Goal: Transaction & Acquisition: Purchase product/service

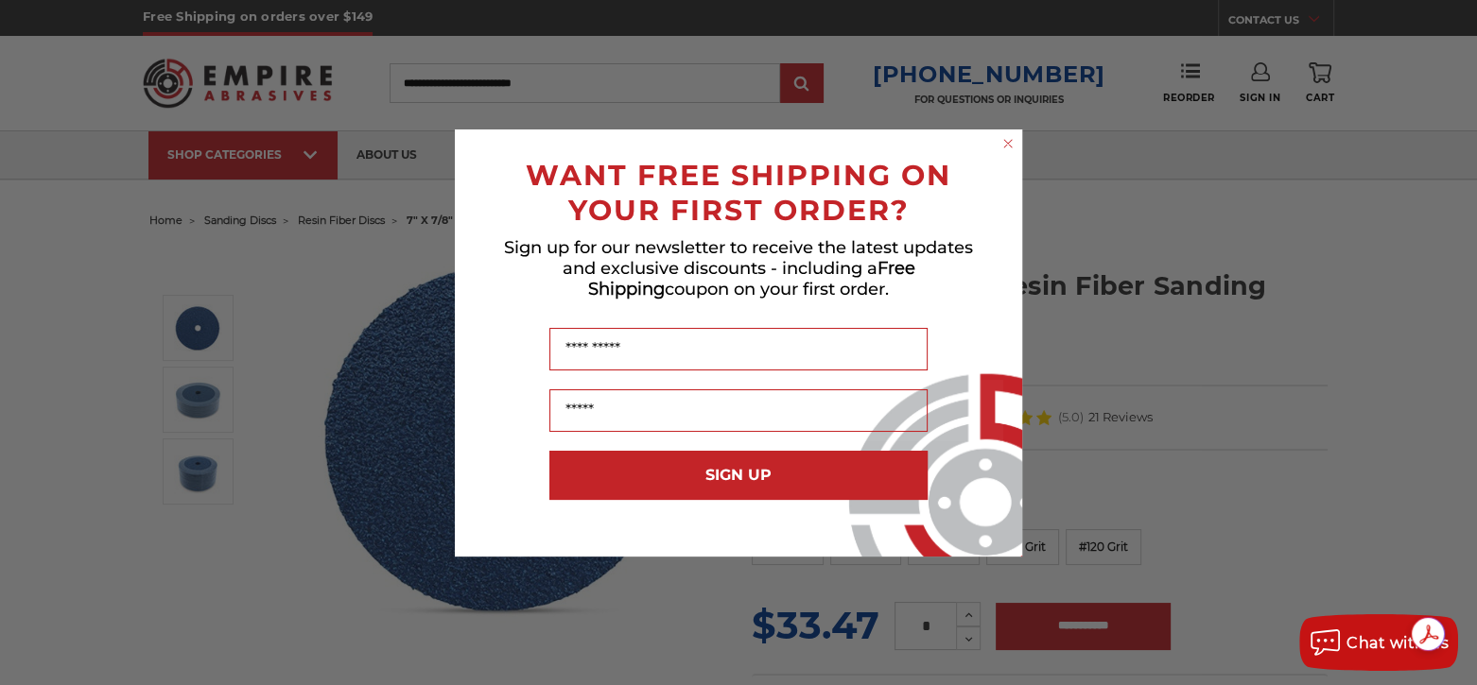
click at [1089, 533] on div "Close dialog WANT FREE SHIPPING ON YOUR FIRST ORDER? Sign up for our newsletter…" at bounding box center [738, 342] width 1477 height 685
click at [1007, 141] on circle "Close dialog" at bounding box center [1008, 143] width 18 height 18
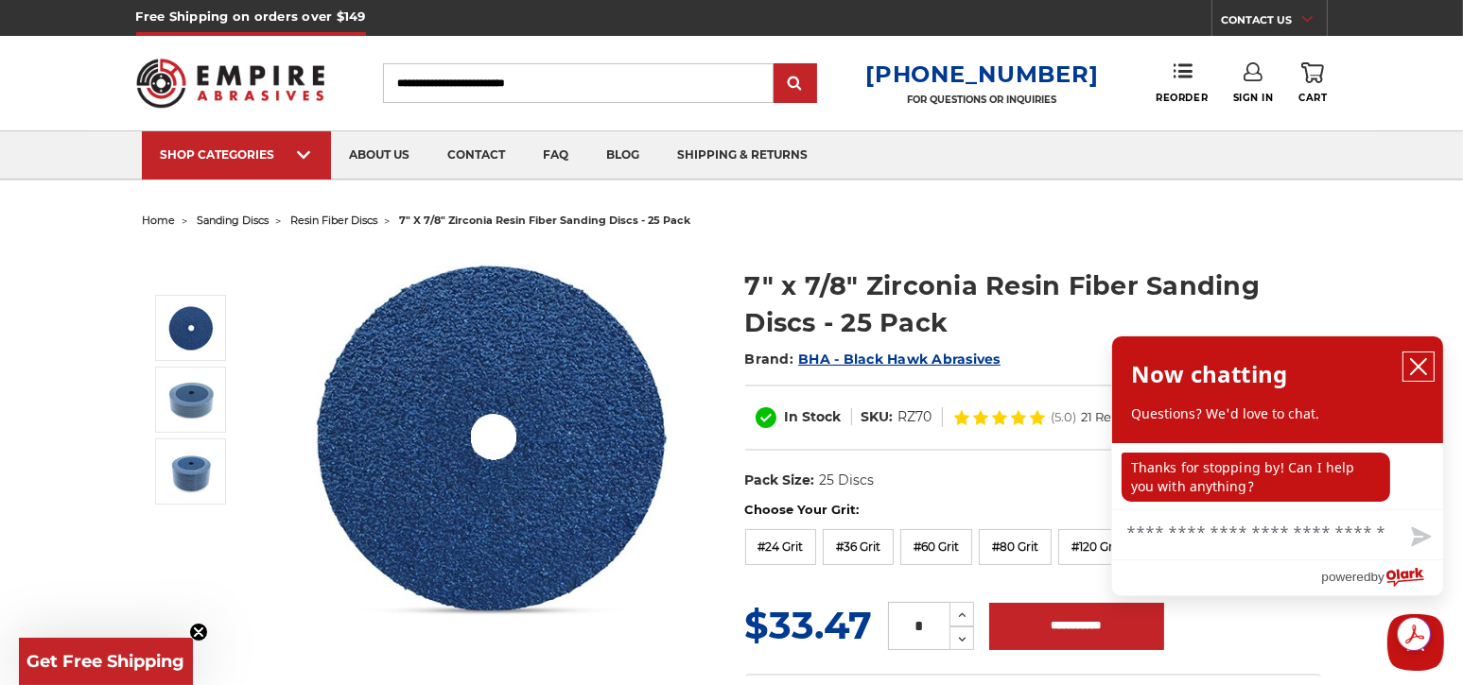
click at [1416, 361] on icon "close chatbox" at bounding box center [1418, 366] width 19 height 19
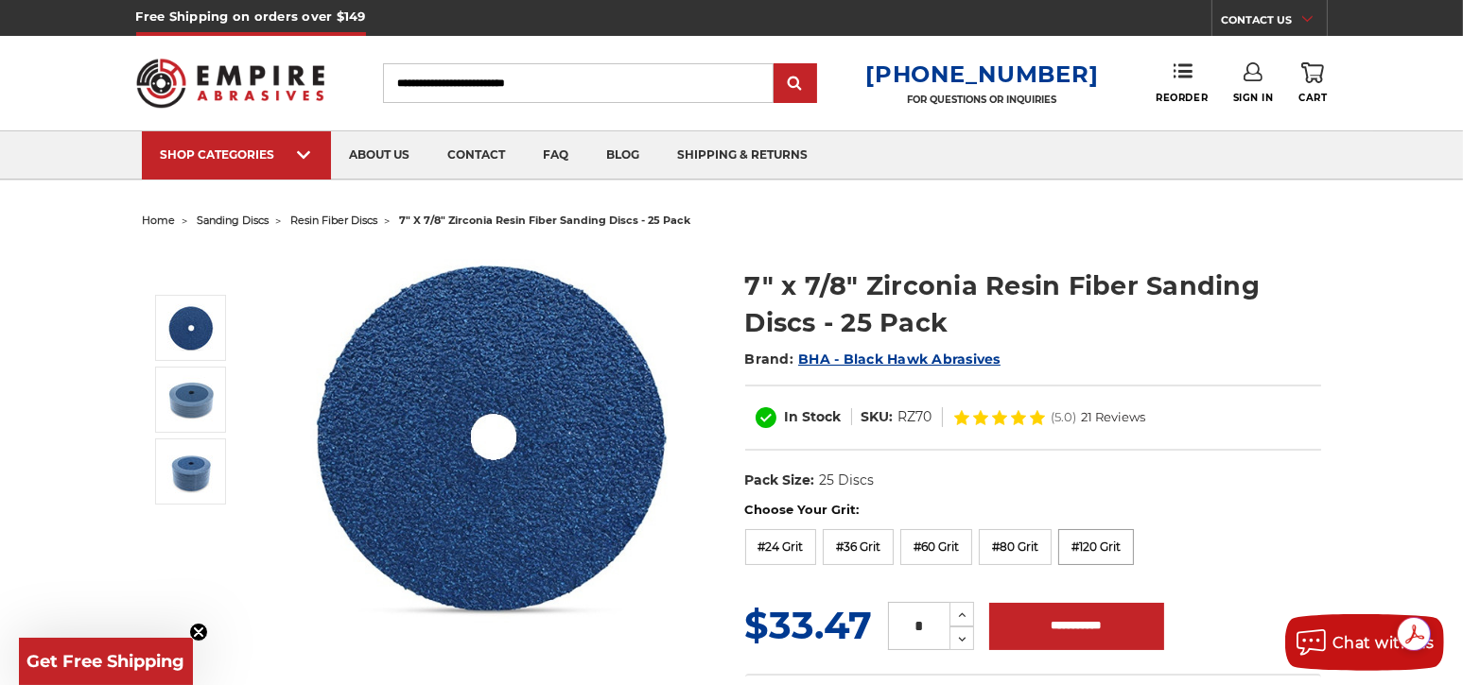
click at [1095, 540] on label "#120 Grit" at bounding box center [1096, 547] width 76 height 36
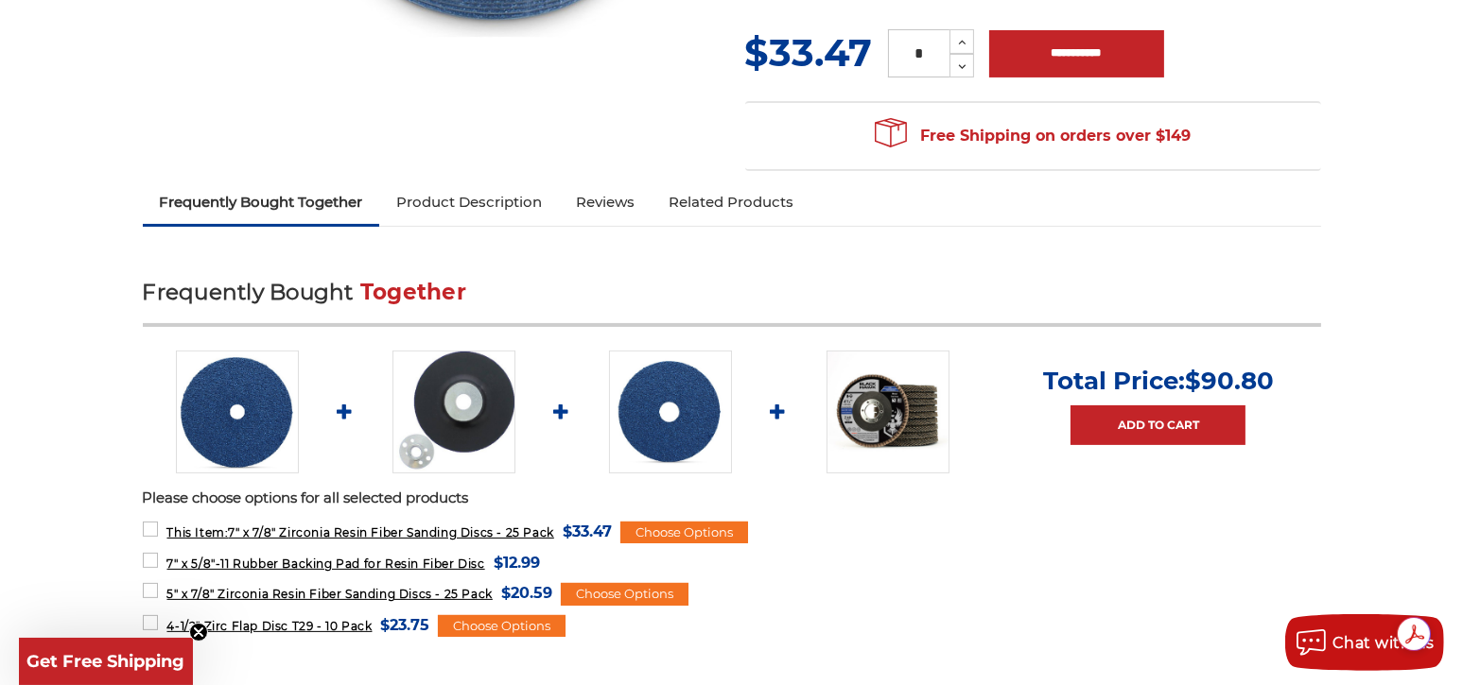
scroll to position [630, 0]
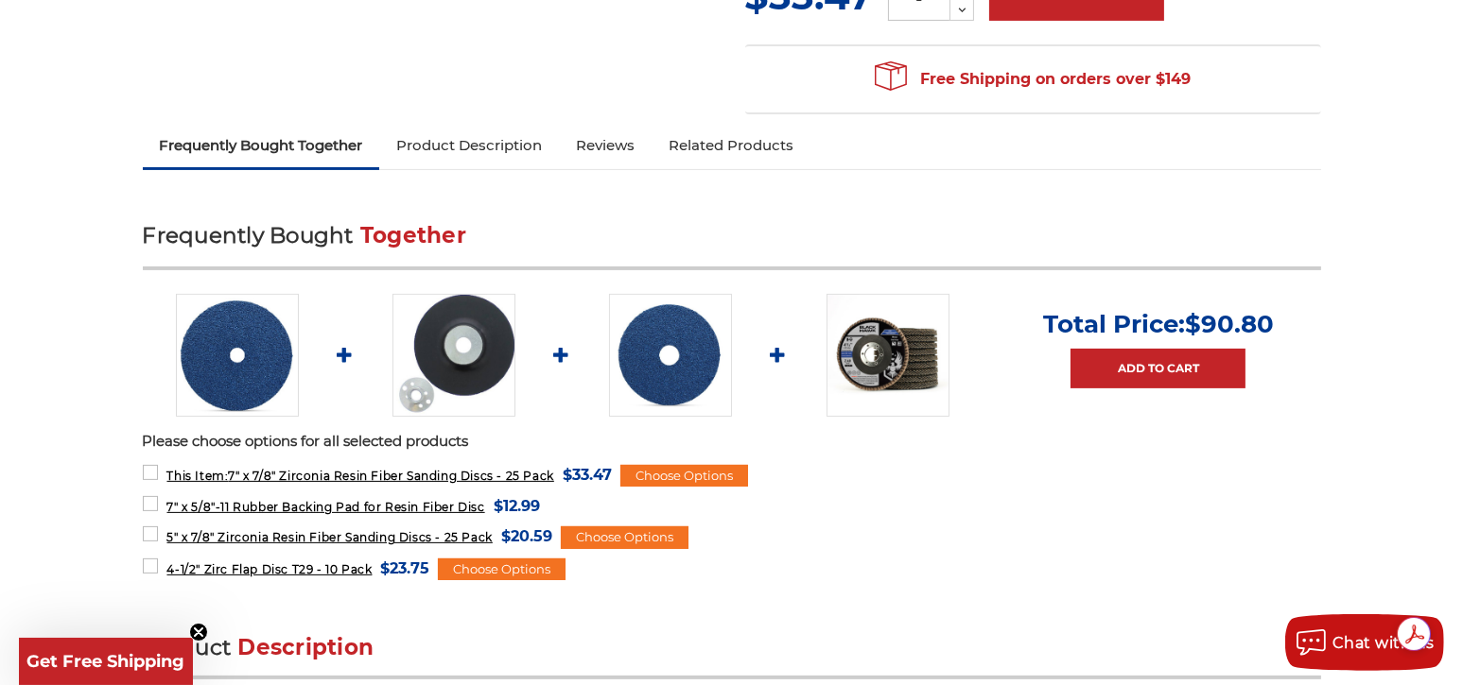
click at [460, 334] on img at bounding box center [453, 355] width 123 height 123
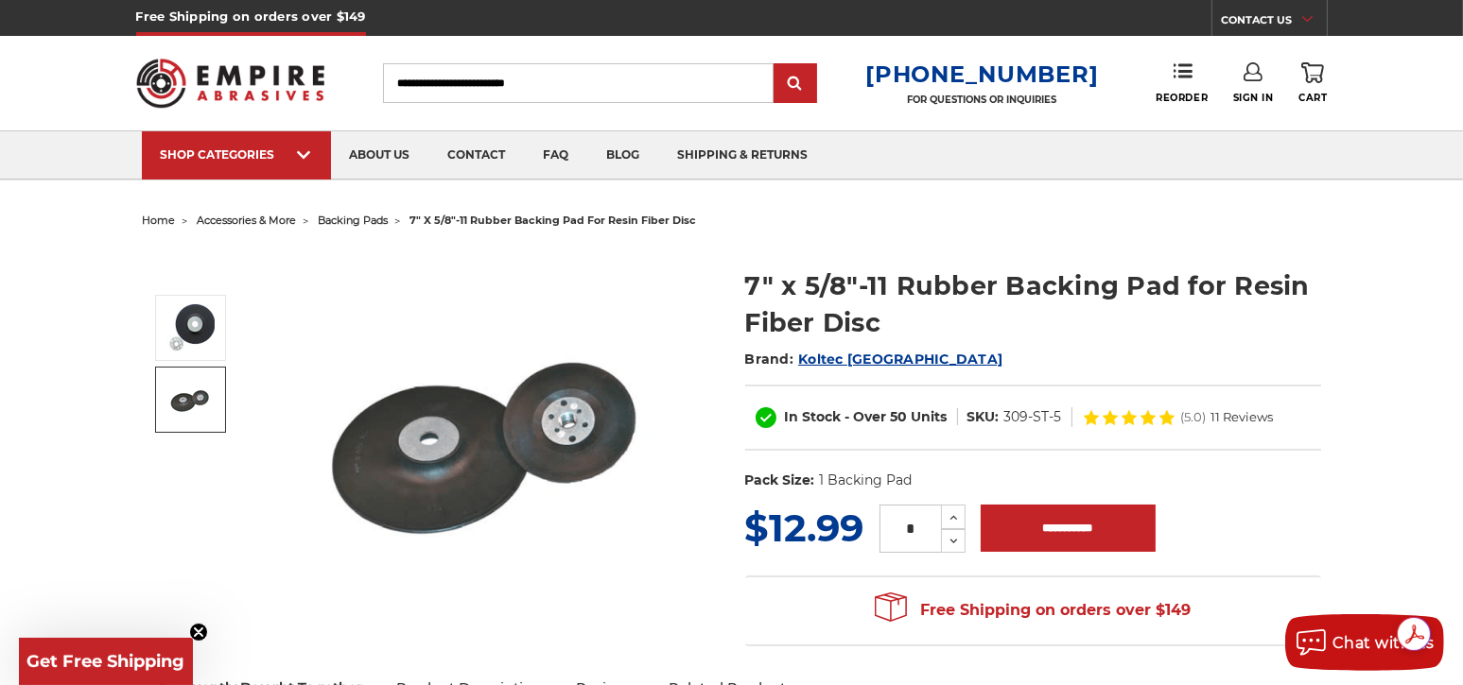
click at [181, 395] on img at bounding box center [190, 399] width 47 height 47
